Goal: Task Accomplishment & Management: Manage account settings

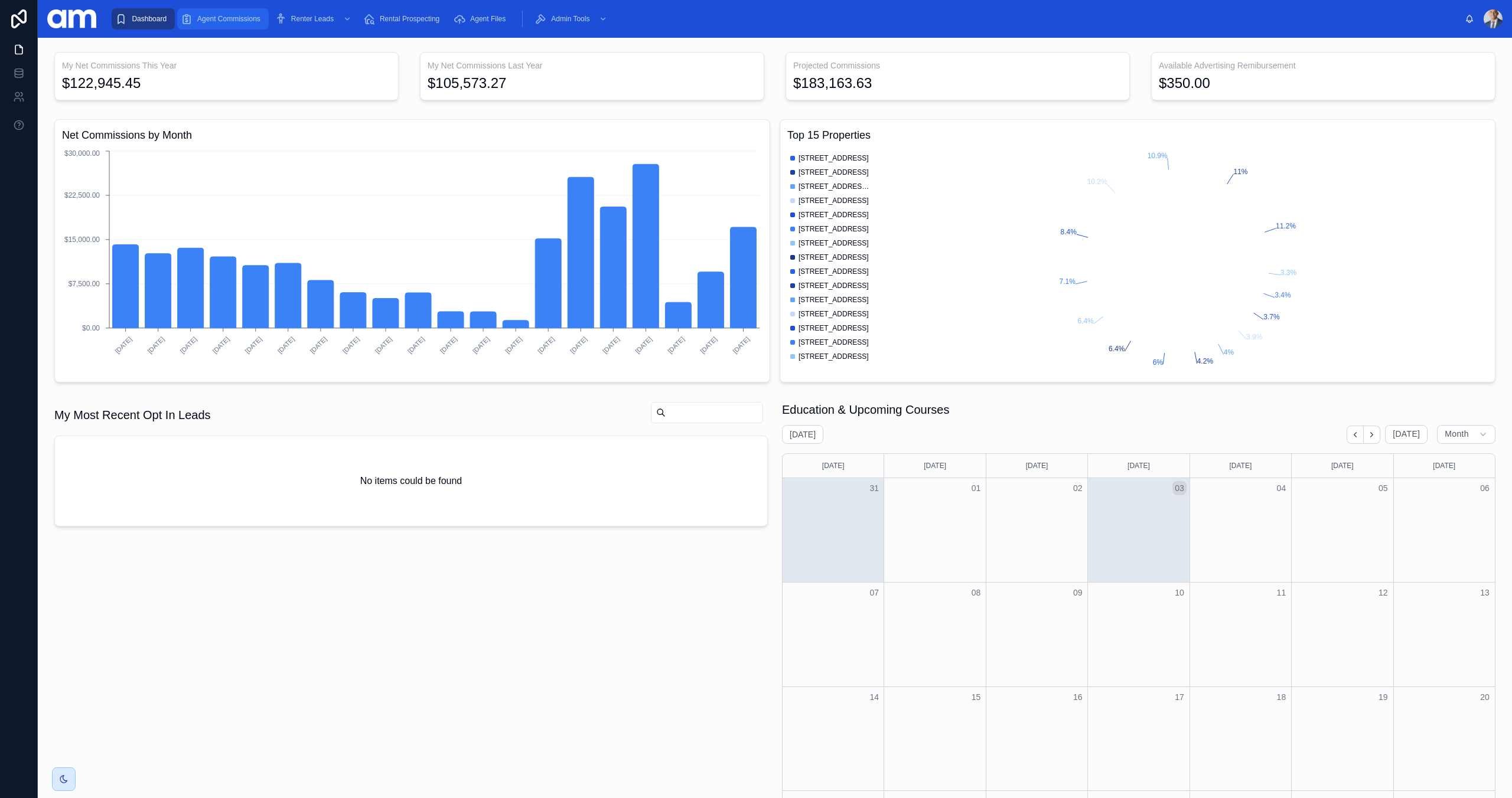
click at [225, 23] on span "Agent Commissions" at bounding box center [228, 19] width 63 height 10
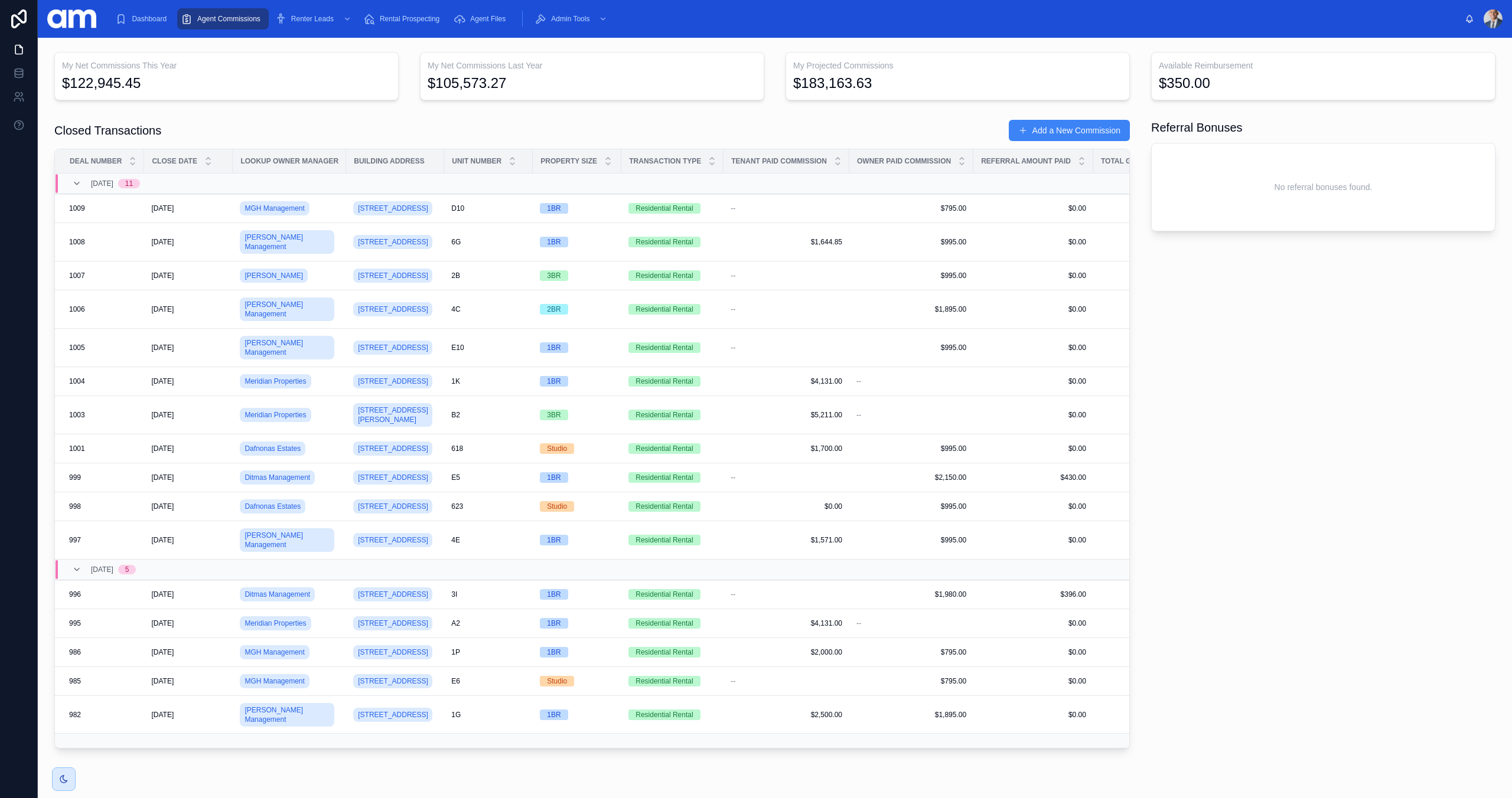
drag, startPoint x: 1499, startPoint y: 26, endPoint x: 1497, endPoint y: 17, distance: 9.2
click at [1499, 26] on div at bounding box center [1493, 19] width 19 height 19
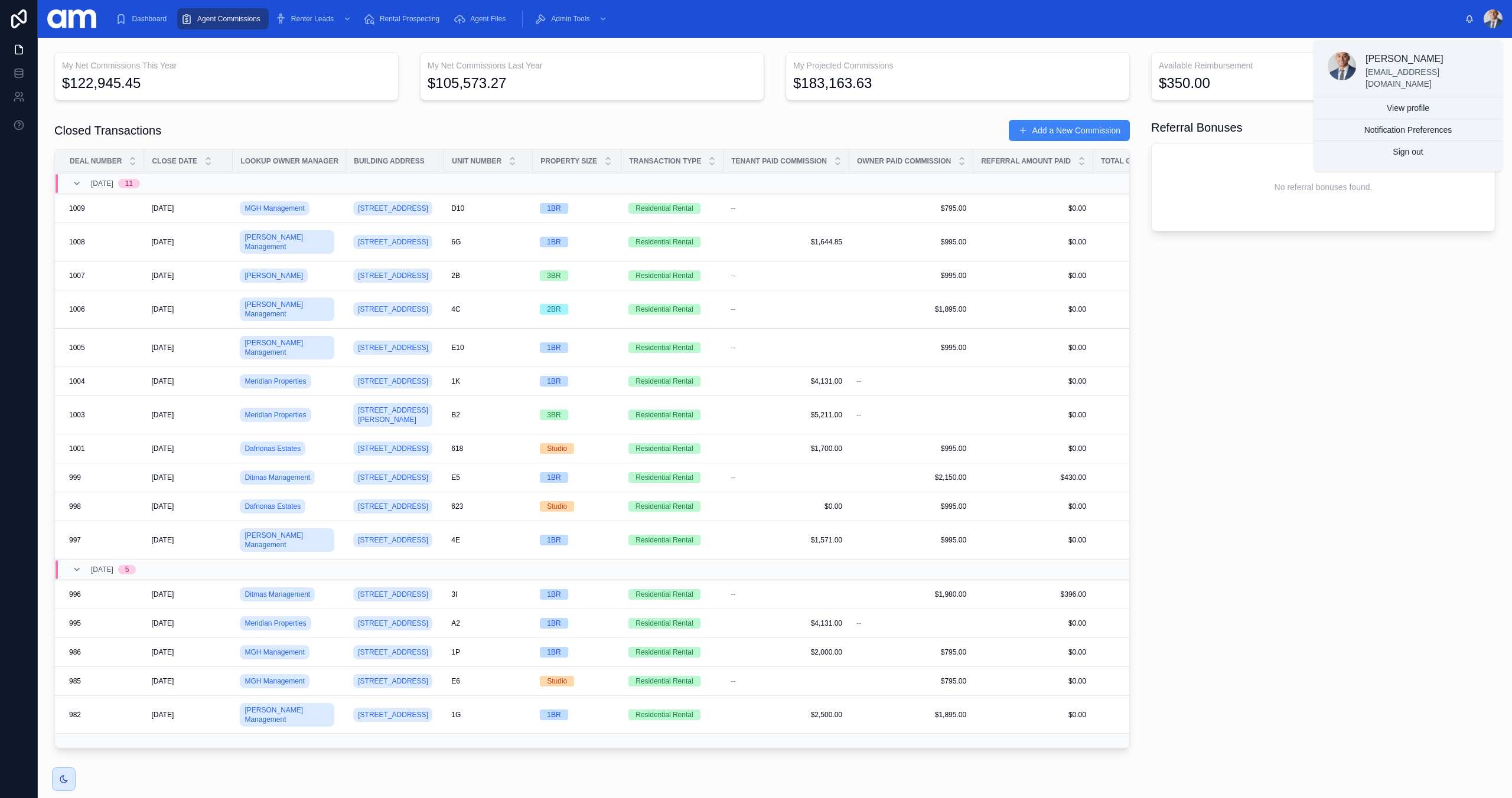
click at [1497, 16] on div at bounding box center [1493, 19] width 19 height 19
click at [1429, 145] on button "Sign out" at bounding box center [1408, 152] width 189 height 21
